Goal: Information Seeking & Learning: Learn about a topic

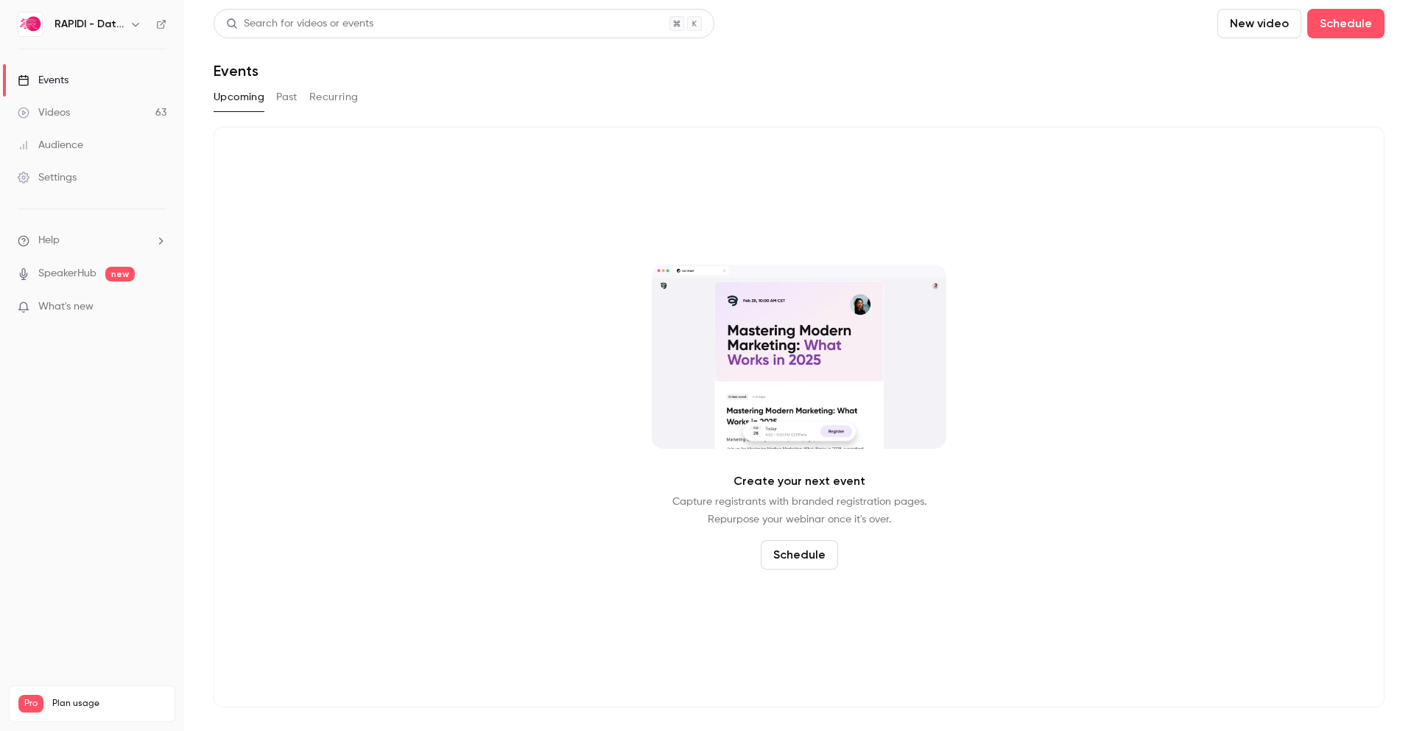
click at [49, 80] on div "Events" at bounding box center [43, 80] width 51 height 15
click at [284, 102] on button "Past" at bounding box center [286, 97] width 21 height 24
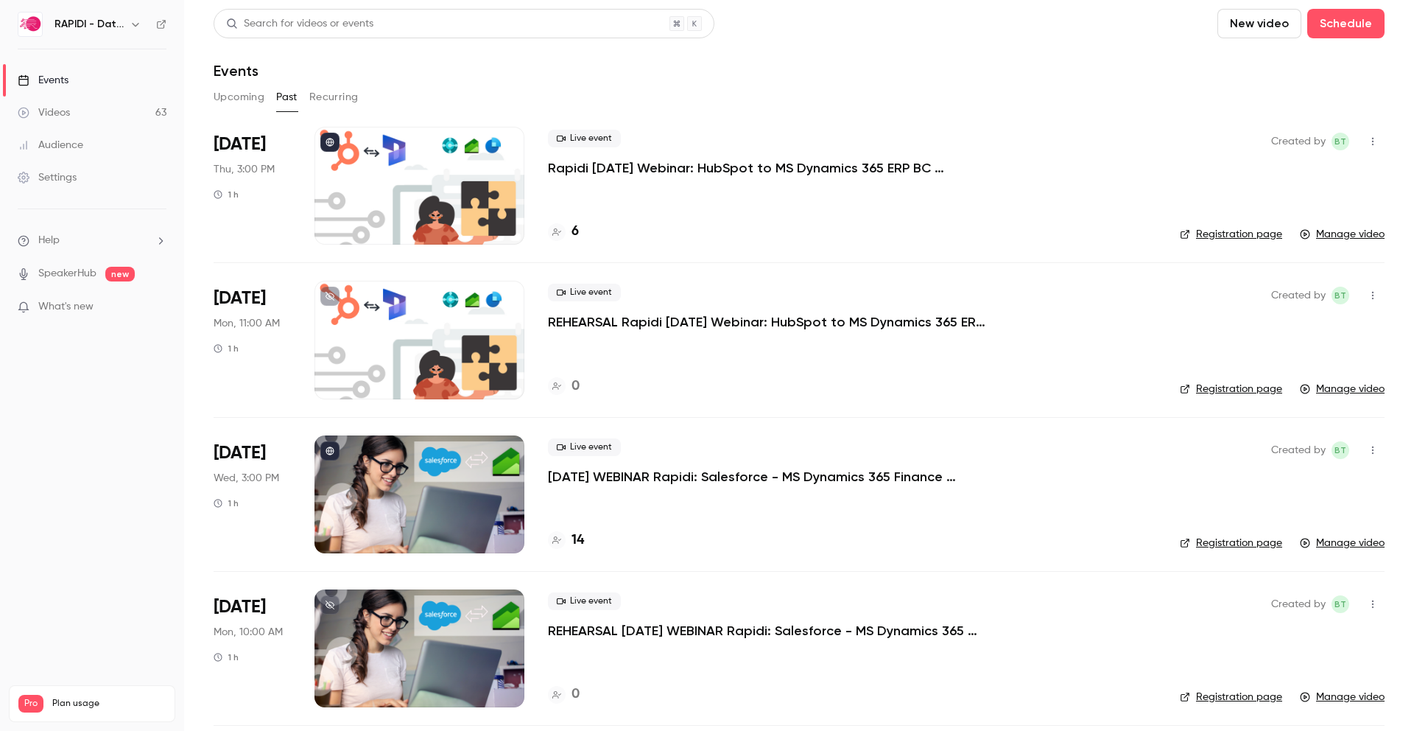
click at [1376, 143] on icon "button" at bounding box center [1373, 141] width 12 height 10
click at [971, 72] on div at bounding box center [707, 365] width 1414 height 731
click at [340, 26] on div "Search for videos or events" at bounding box center [299, 23] width 147 height 15
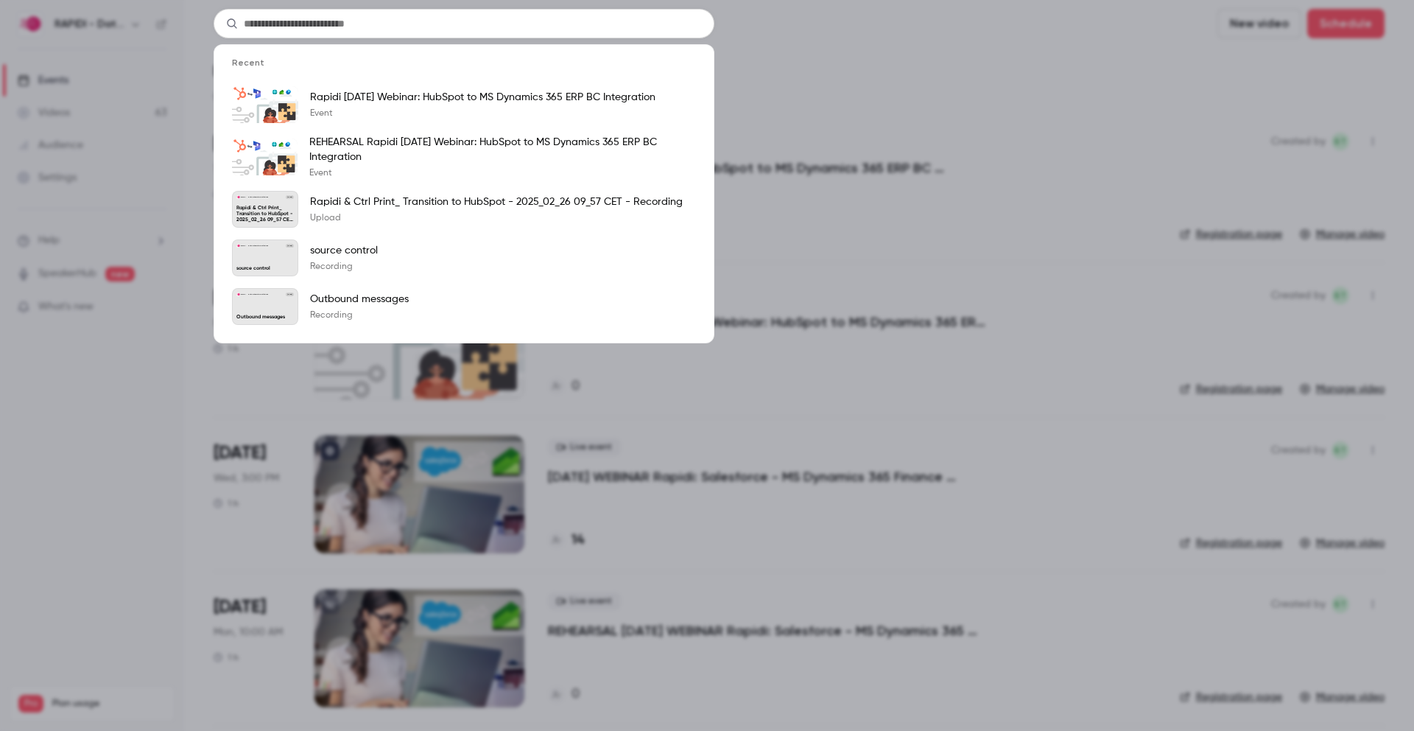
click at [927, 41] on div "Recent Rapidi [DATE] Webinar: HubSpot to MS Dynamics 365 ERP BC Integration Eve…" at bounding box center [707, 365] width 1414 height 731
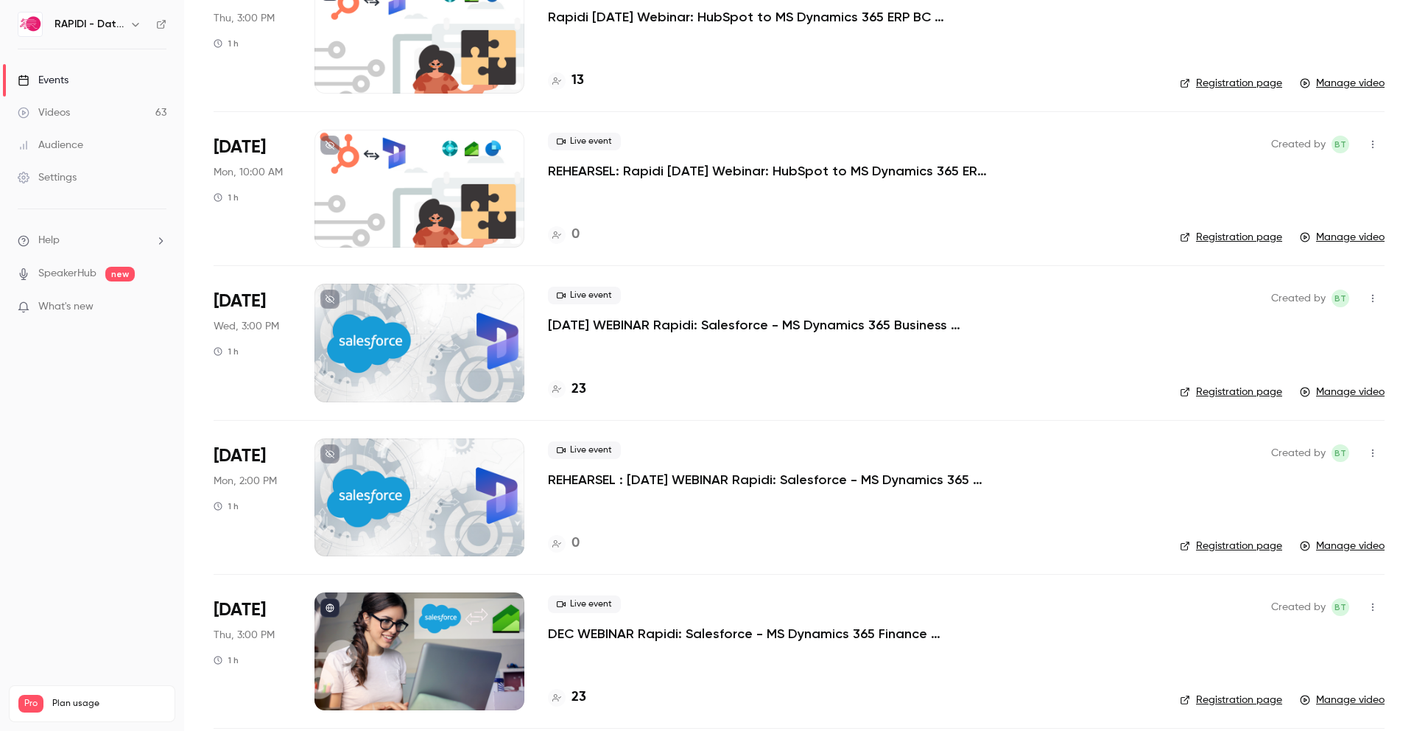
scroll to position [2001, 0]
